Goal: Information Seeking & Learning: Learn about a topic

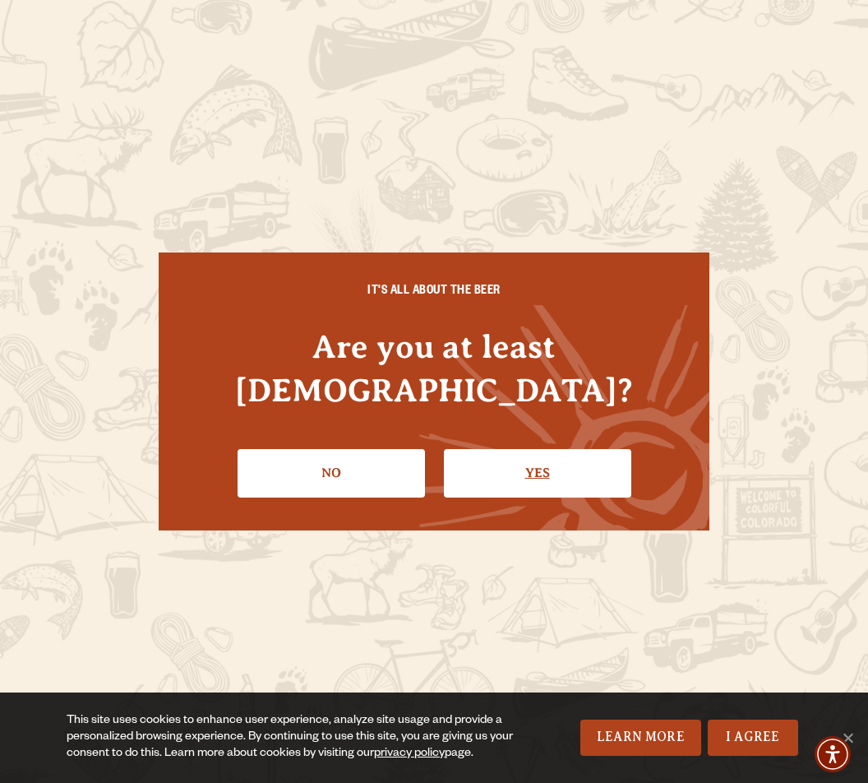
click at [562, 455] on link "Yes" at bounding box center [537, 473] width 187 height 48
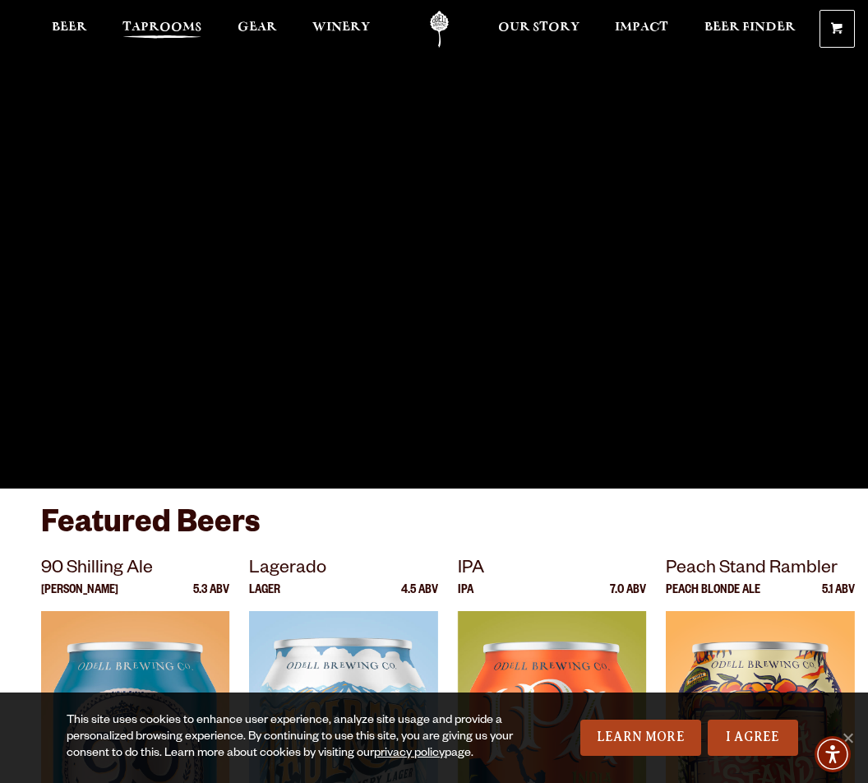
click at [153, 20] on link "Taprooms" at bounding box center [162, 29] width 100 height 37
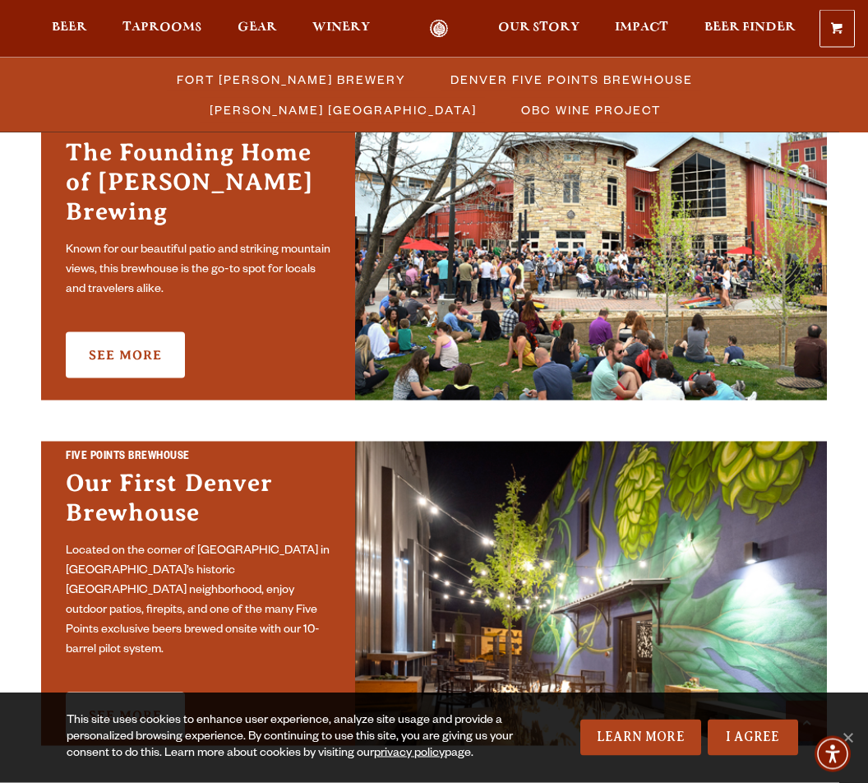
scroll to position [465, 0]
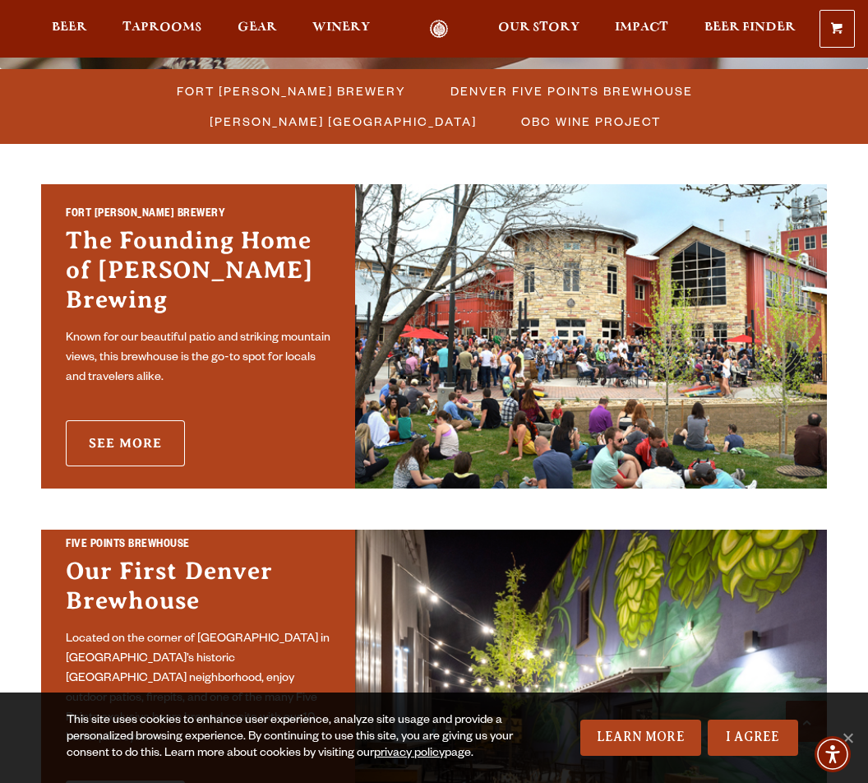
click at [107, 428] on link "See More" at bounding box center [125, 443] width 119 height 46
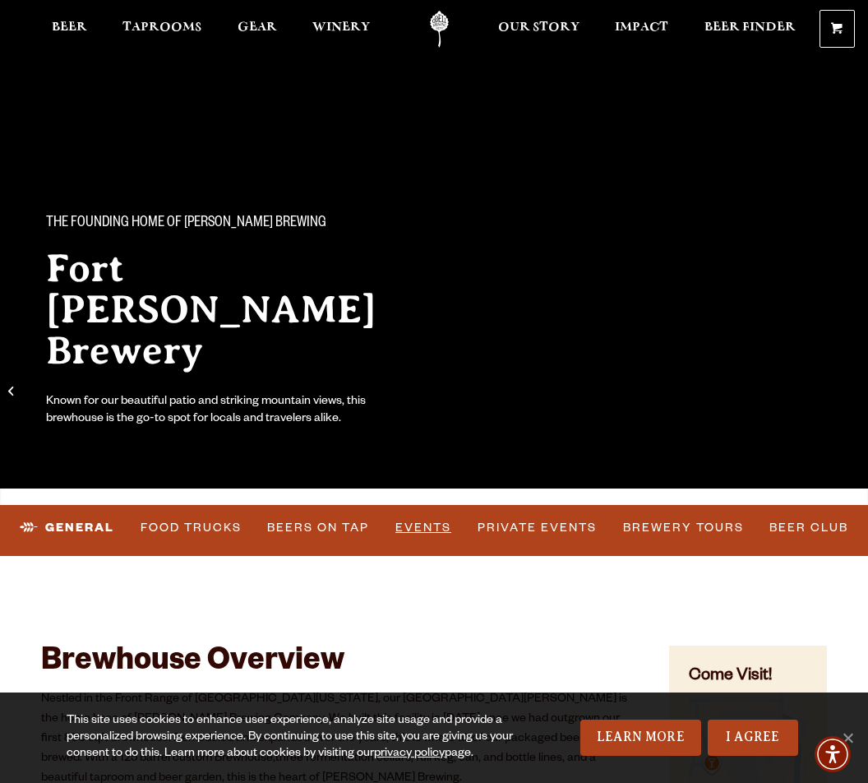
click at [428, 532] on link "Events" at bounding box center [423, 528] width 69 height 38
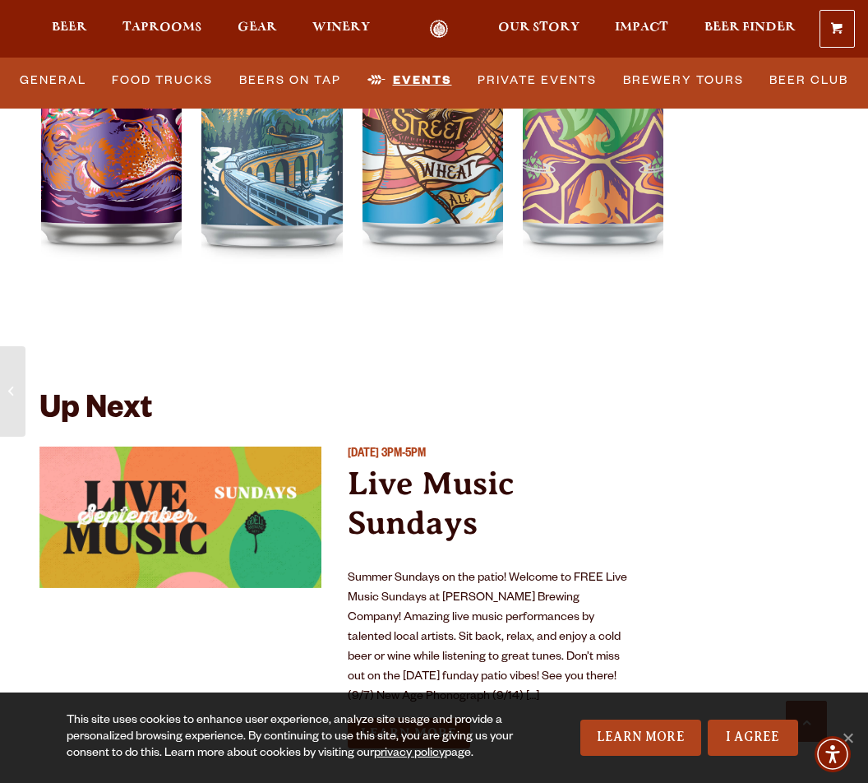
scroll to position [6187, 0]
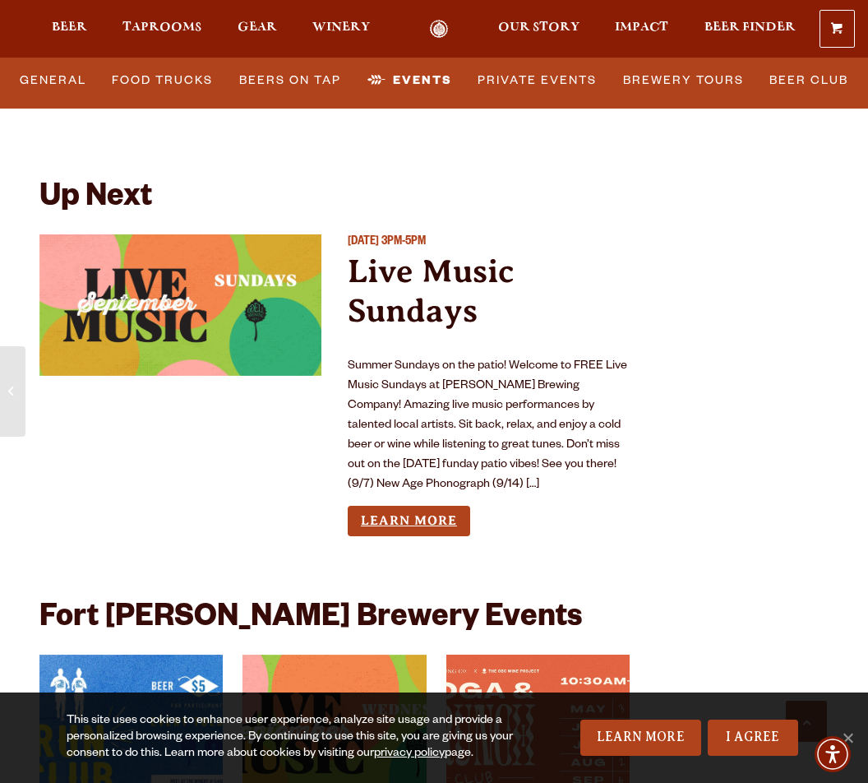
click at [428, 506] on link "Learn More" at bounding box center [409, 521] width 123 height 30
